Goal: Information Seeking & Learning: Learn about a topic

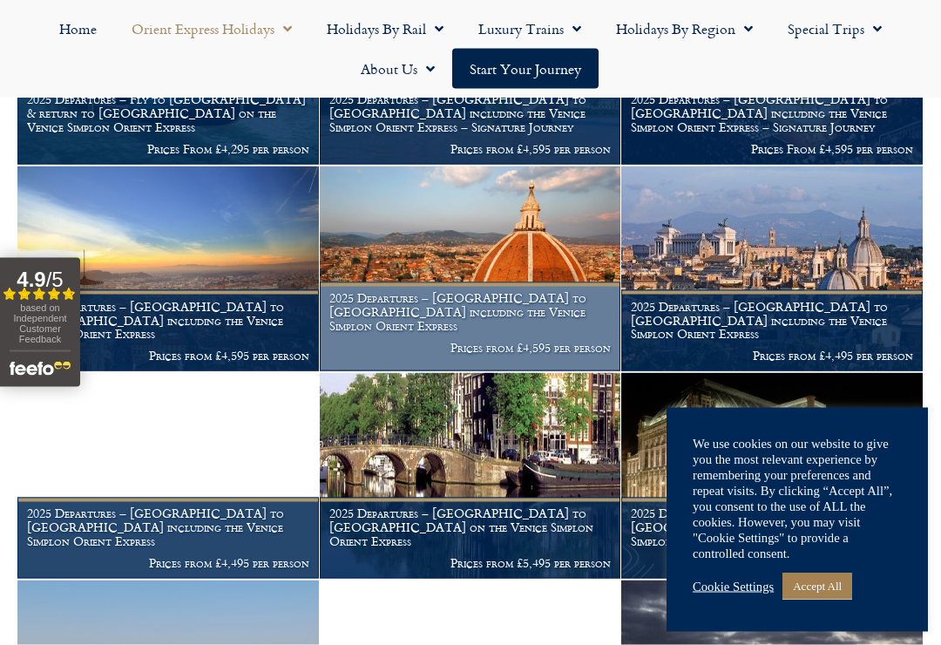
scroll to position [894, 0]
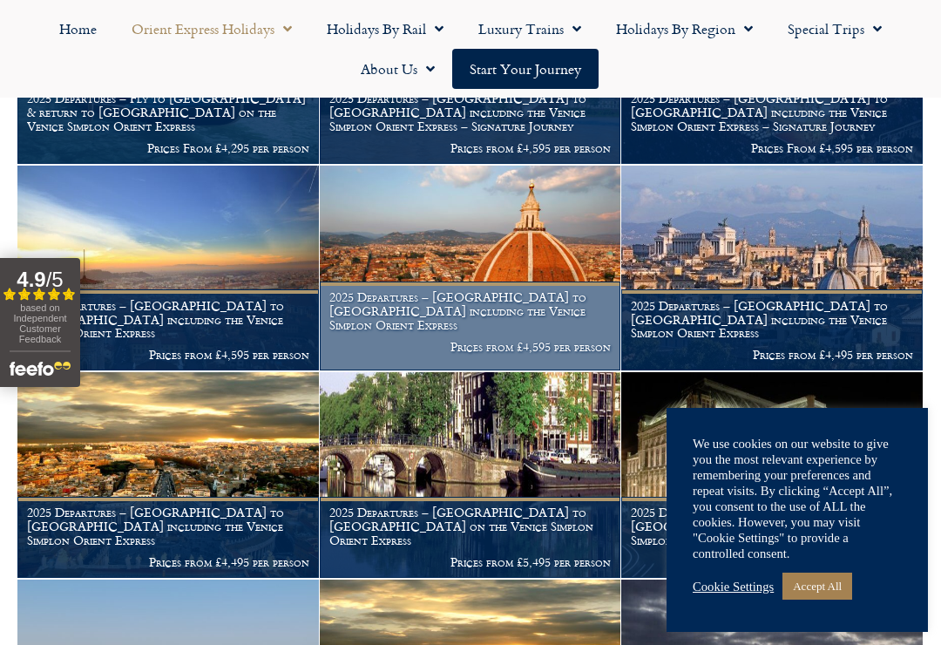
click at [522, 340] on p "Prices from £4,595 per person" at bounding box center [470, 347] width 282 height 14
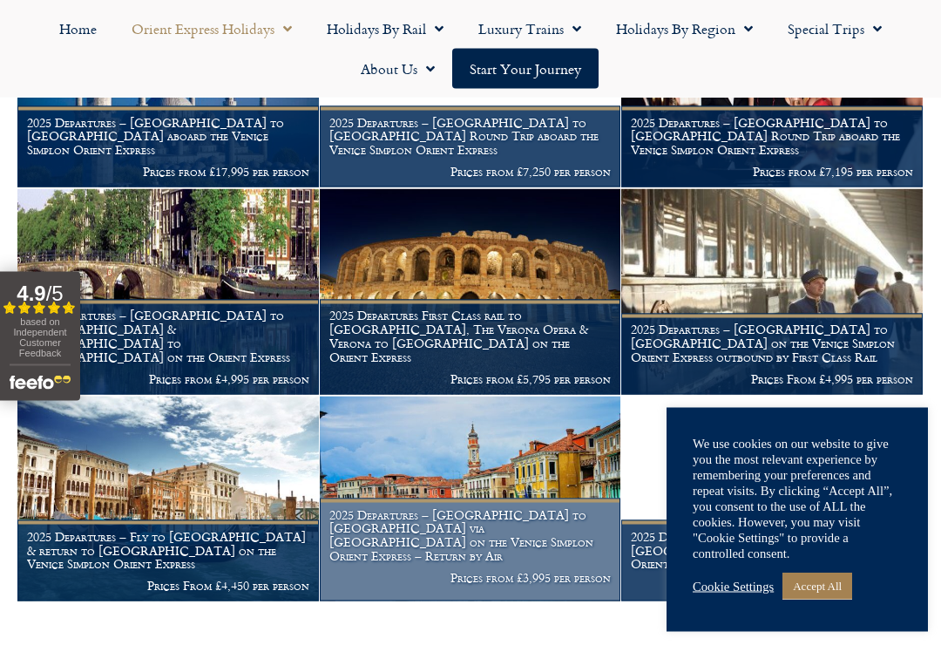
scroll to position [1700, 0]
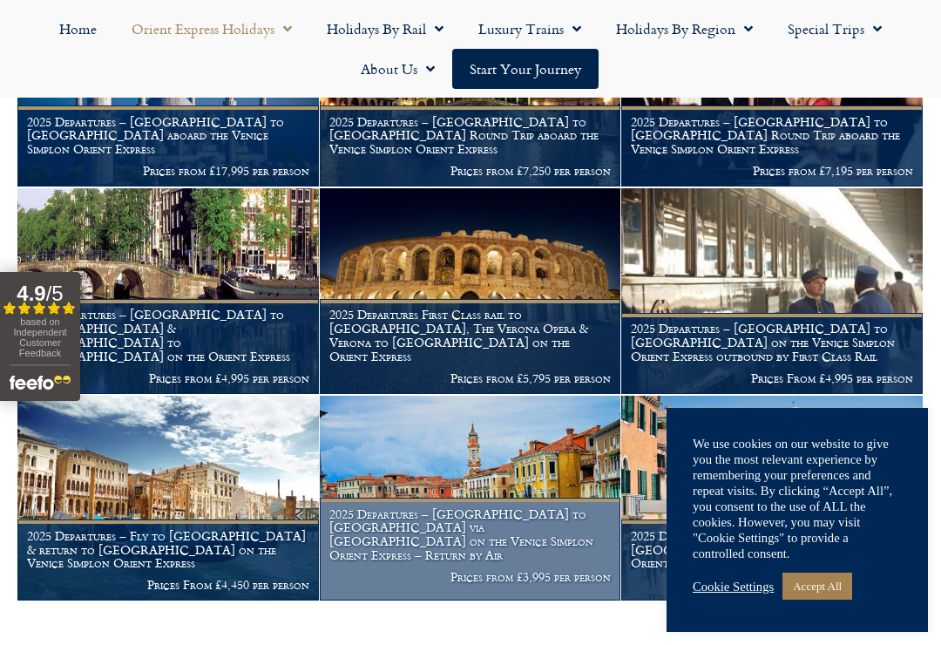
click at [553, 529] on h1 "2025 Departures – [GEOGRAPHIC_DATA] to [GEOGRAPHIC_DATA] via [GEOGRAPHIC_DATA] …" at bounding box center [470, 534] width 282 height 55
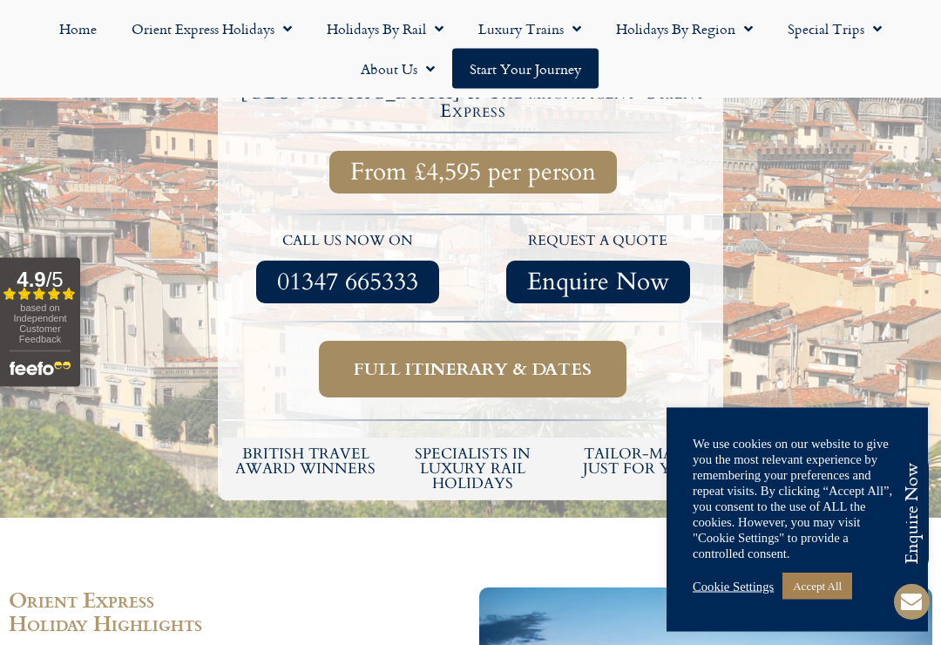
scroll to position [626, 0]
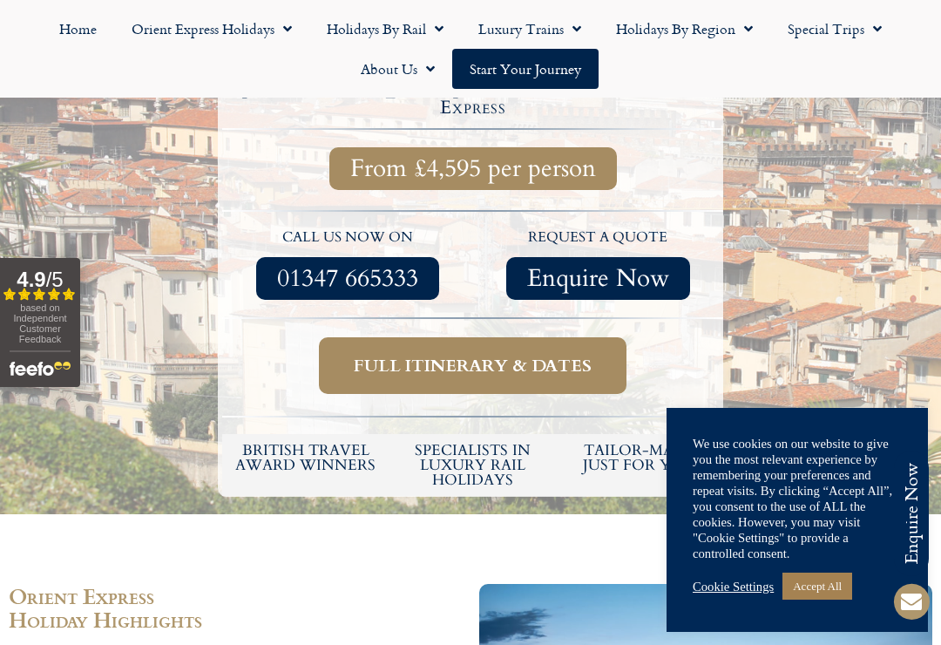
click at [425, 355] on span "Full itinerary & dates" at bounding box center [473, 366] width 238 height 22
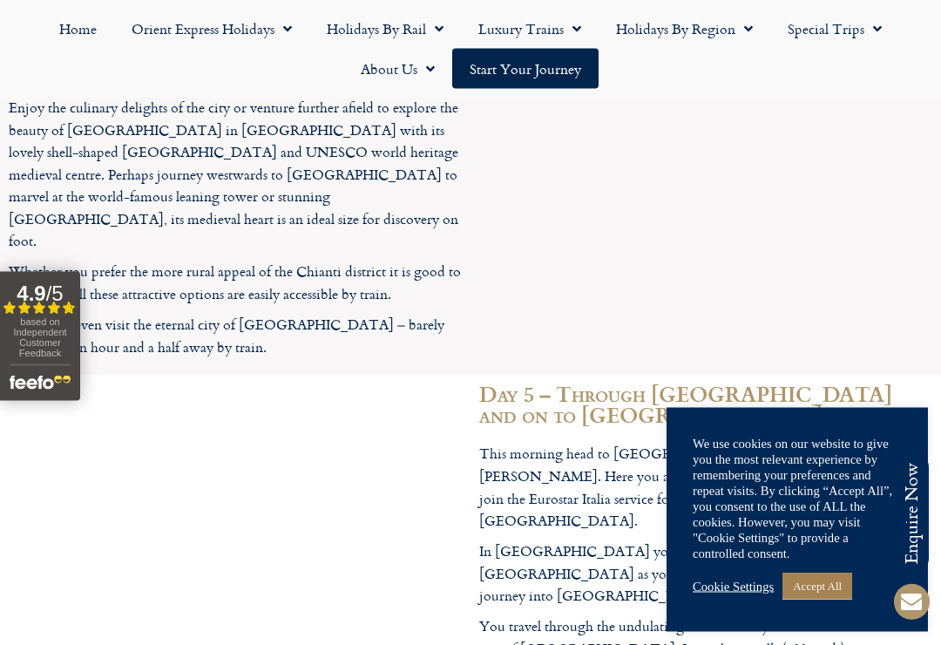
scroll to position [3684, 0]
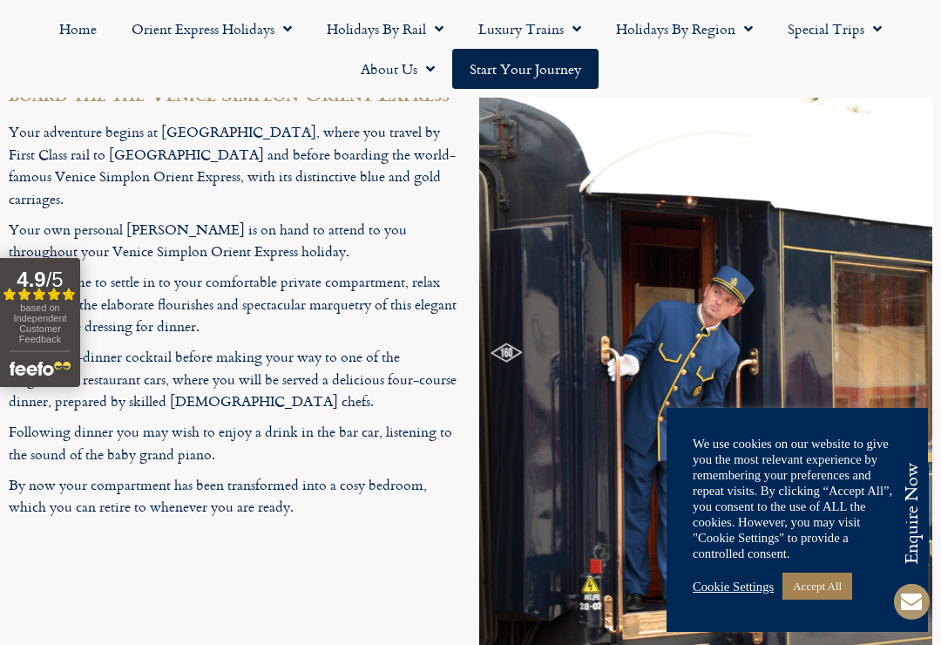
scroll to position [2188, 0]
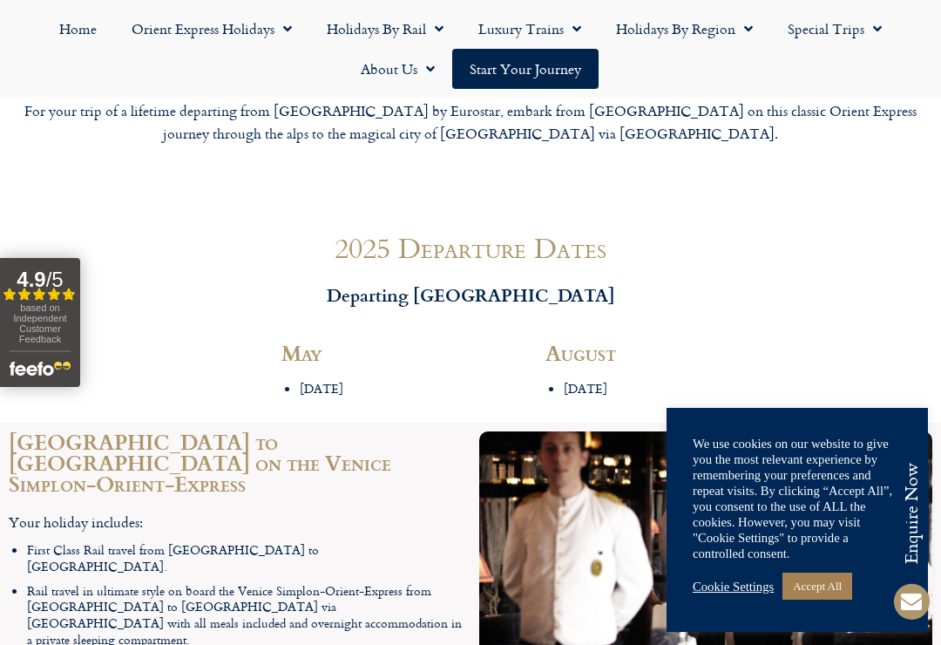
scroll to position [2005, 0]
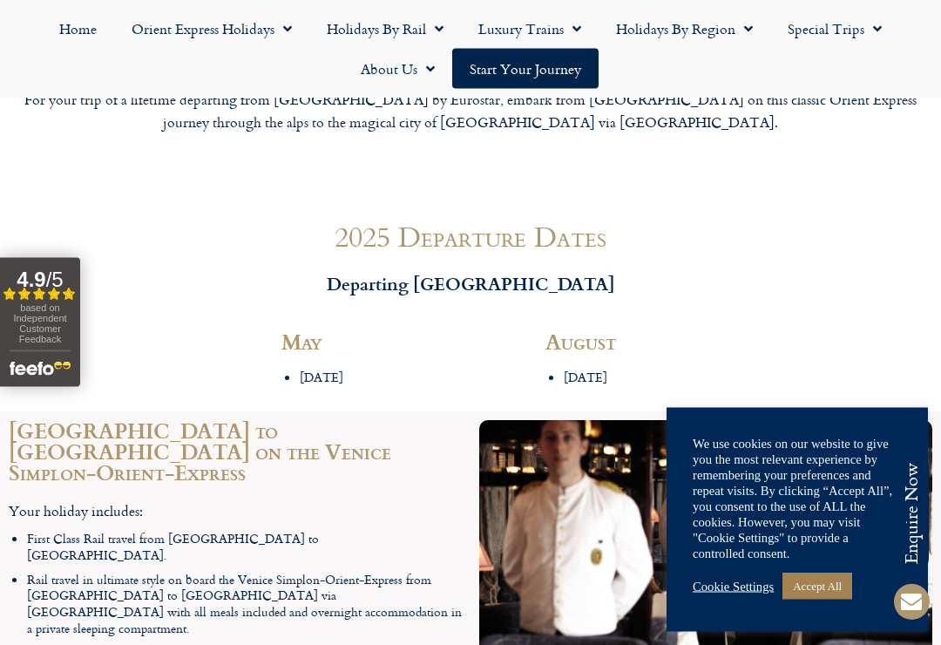
click at [661, 644] on img at bounding box center [705, 572] width 453 height 302
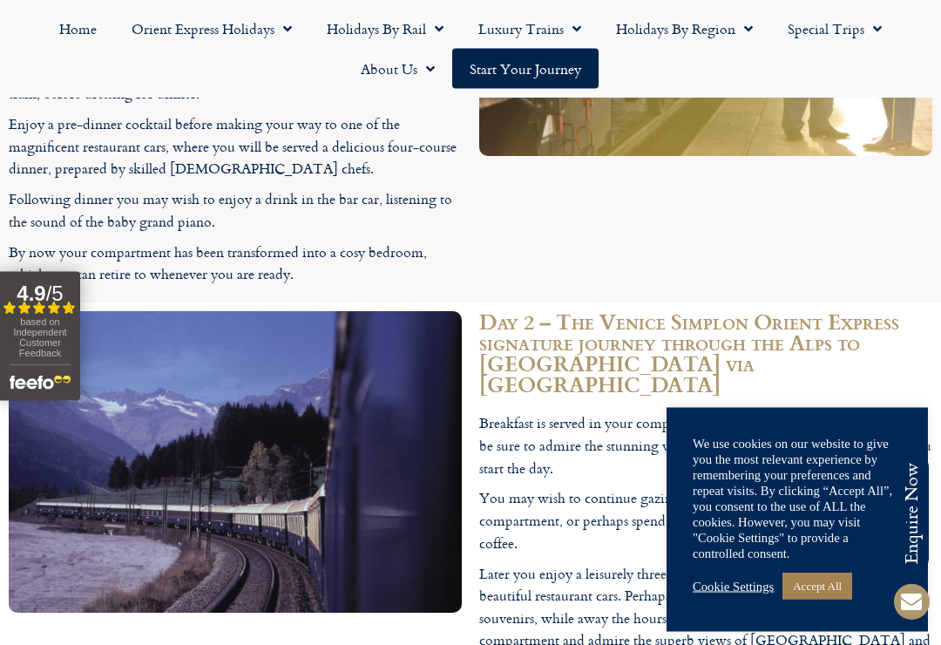
scroll to position [3079, 0]
